Goal: Task Accomplishment & Management: Complete application form

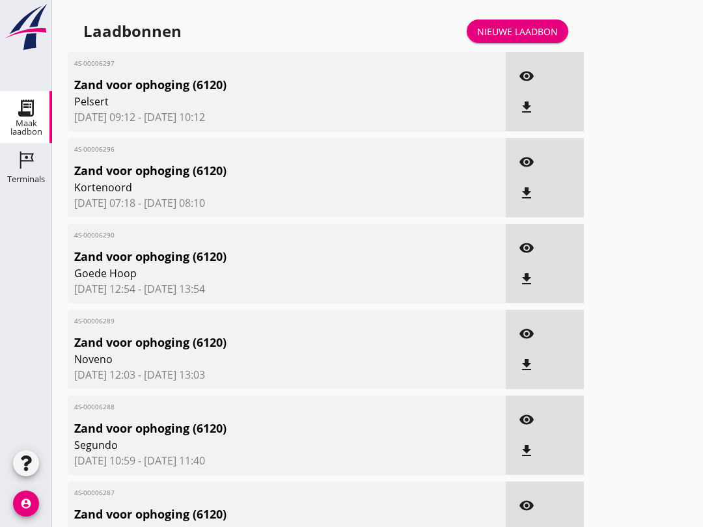
scroll to position [319, 0]
click at [542, 38] on div "Nieuwe laadbon" at bounding box center [517, 32] width 81 height 14
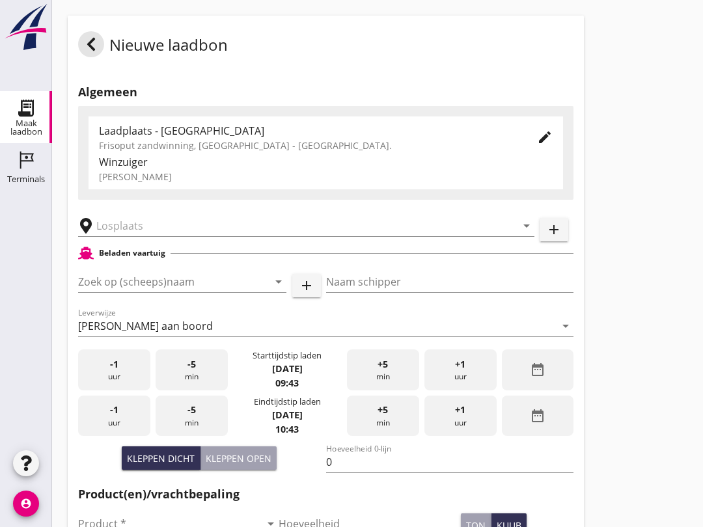
click at [206, 384] on div "-5 min" at bounding box center [191, 369] width 72 height 41
click at [208, 385] on div "-5 min" at bounding box center [191, 369] width 72 height 41
click at [198, 381] on div "-5 min" at bounding box center [191, 369] width 72 height 41
click at [151, 292] on input "Zoek op (scheeps)naam" at bounding box center [164, 281] width 172 height 21
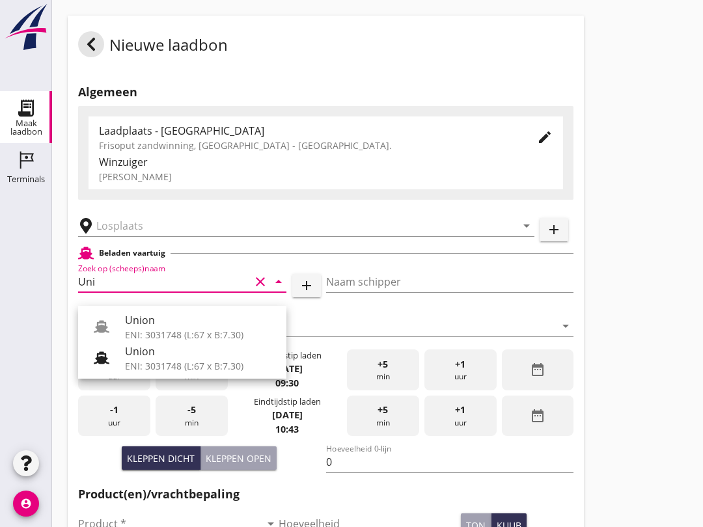
click at [187, 361] on div "ENI: 3031748 (L:67 x B:7.30)" at bounding box center [200, 366] width 151 height 14
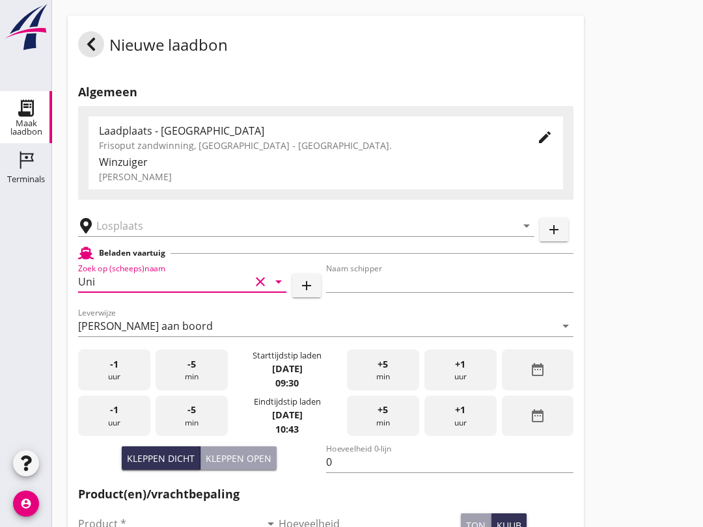
type input "Union"
type input "[PERSON_NAME]"
type input "480"
click at [183, 236] on input "text" at bounding box center [296, 225] width 401 height 21
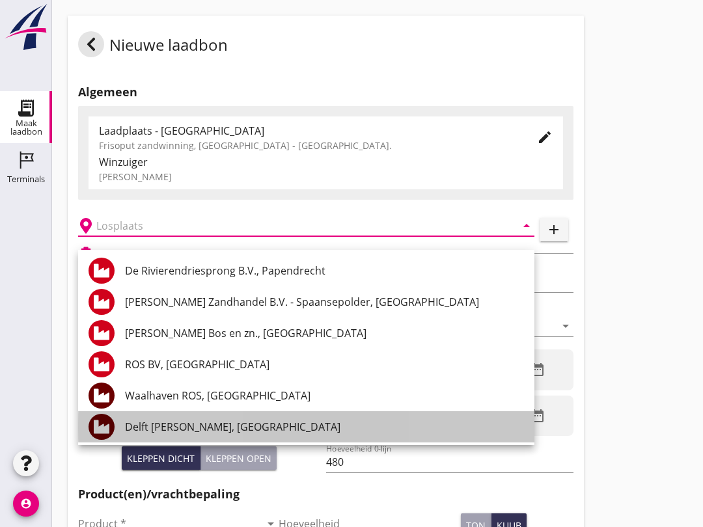
click at [243, 417] on div "Delft [PERSON_NAME], [GEOGRAPHIC_DATA]" at bounding box center [324, 426] width 399 height 31
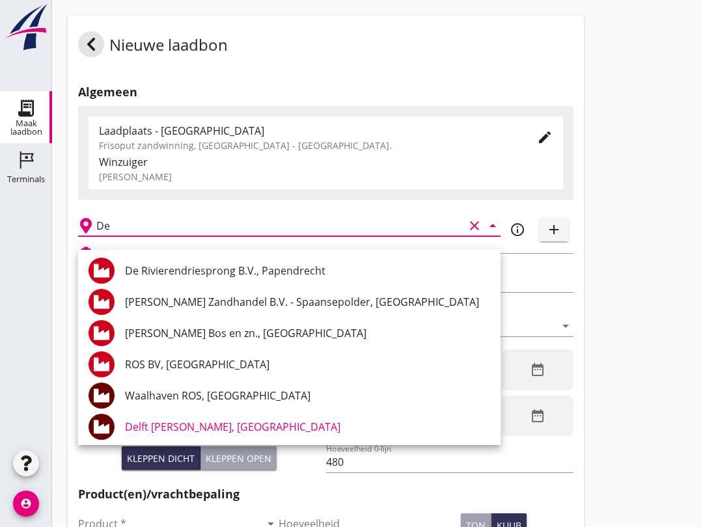
type input "D"
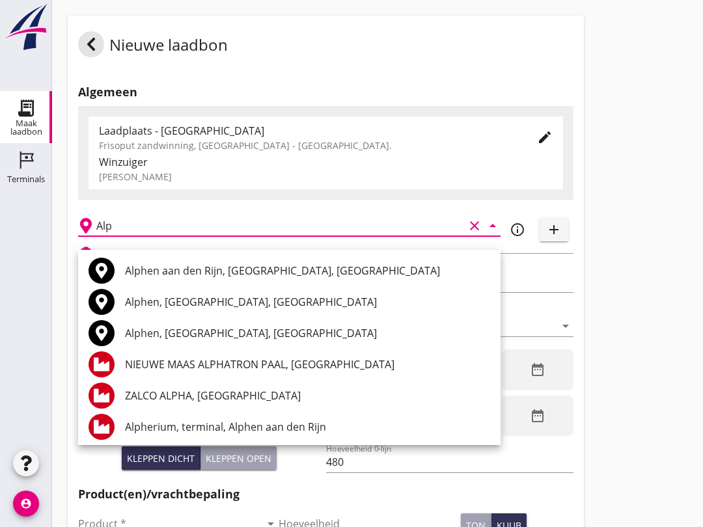
click at [335, 277] on div "Alphen aan den Rijn, [GEOGRAPHIC_DATA], [GEOGRAPHIC_DATA]" at bounding box center [307, 271] width 365 height 16
type input "Alphen aan den Rijn, [GEOGRAPHIC_DATA], [GEOGRAPHIC_DATA]"
